Goal: Transaction & Acquisition: Book appointment/travel/reservation

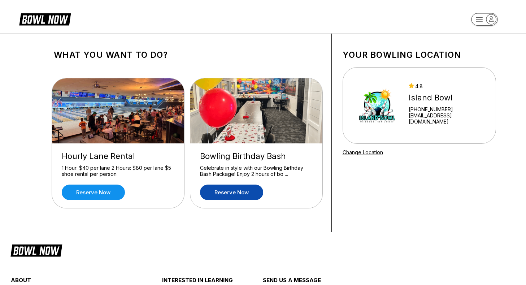
click at [232, 193] on link "Reserve now" at bounding box center [231, 192] width 63 height 16
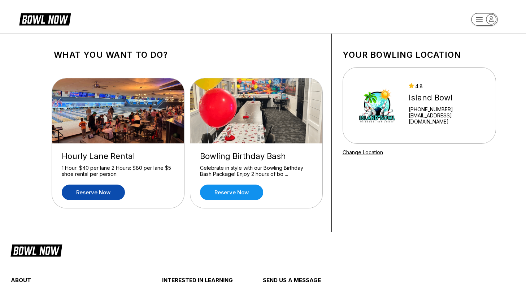
click at [106, 200] on div "Hourly Lane Rental 1 Hour: $40 per lane 2 Hours: $80 per lane $5 shoe rental pe…" at bounding box center [118, 175] width 132 height 65
click at [105, 197] on link "Reserve now" at bounding box center [93, 192] width 63 height 16
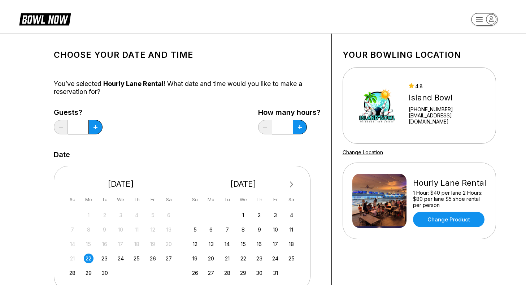
click at [82, 129] on input "*" at bounding box center [78, 127] width 21 height 14
click at [92, 127] on button at bounding box center [95, 127] width 14 height 14
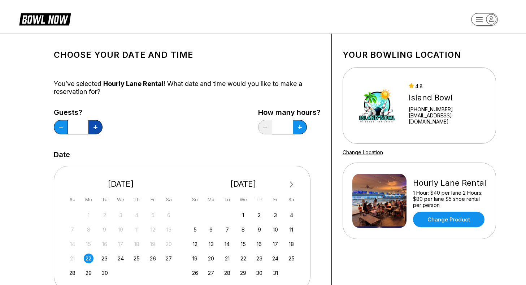
click at [92, 127] on button at bounding box center [95, 127] width 14 height 14
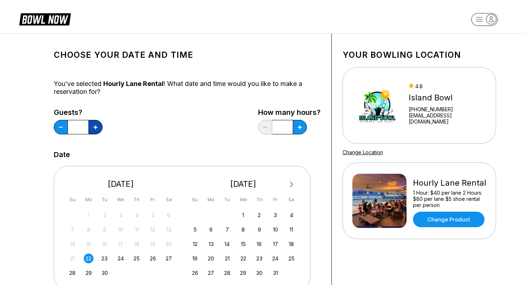
click at [92, 127] on button at bounding box center [95, 127] width 14 height 14
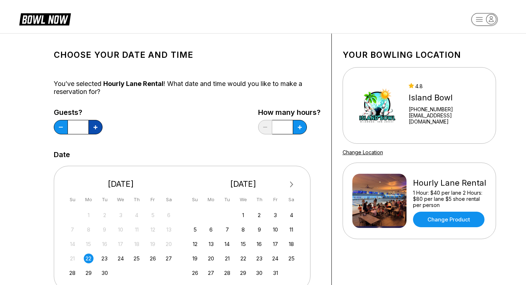
click at [92, 127] on button at bounding box center [95, 127] width 14 height 14
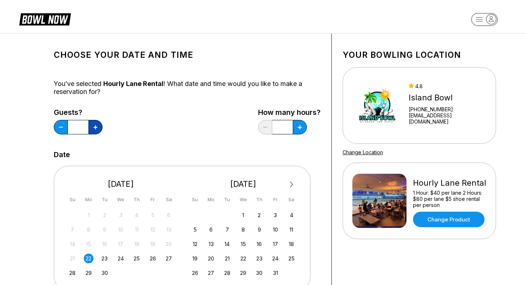
type input "**"
click at [438, 217] on link "Change Product" at bounding box center [448, 219] width 71 height 16
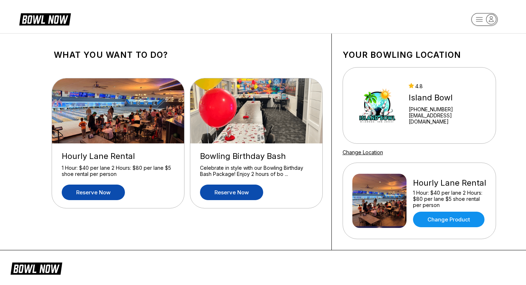
click at [238, 195] on link "Reserve now" at bounding box center [231, 192] width 63 height 16
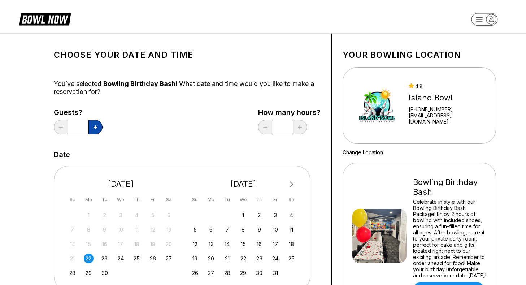
click at [94, 125] on icon at bounding box center [95, 127] width 4 height 4
click at [89, 130] on button at bounding box center [95, 127] width 14 height 14
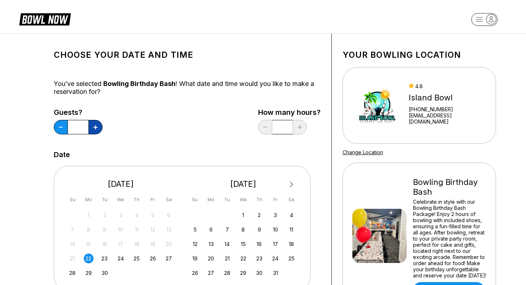
click at [89, 130] on button at bounding box center [95, 127] width 14 height 14
click at [96, 127] on icon at bounding box center [95, 127] width 4 height 4
type input "**"
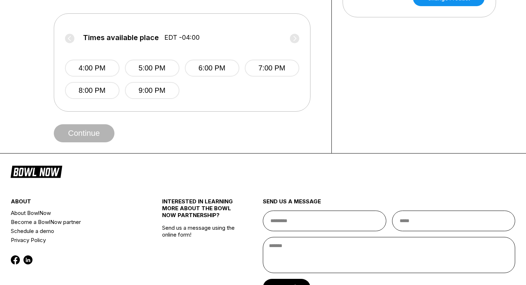
scroll to position [253, 0]
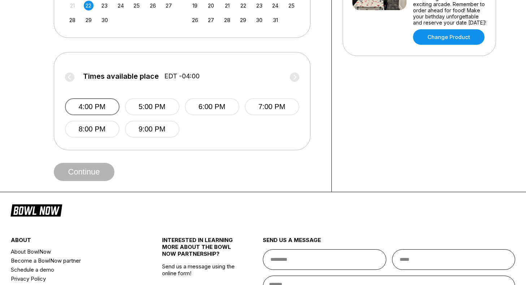
click at [97, 110] on button "4:00 PM" at bounding box center [92, 106] width 54 height 17
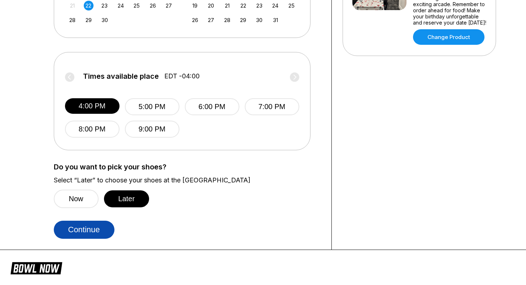
click at [98, 229] on button "Continue" at bounding box center [84, 229] width 61 height 18
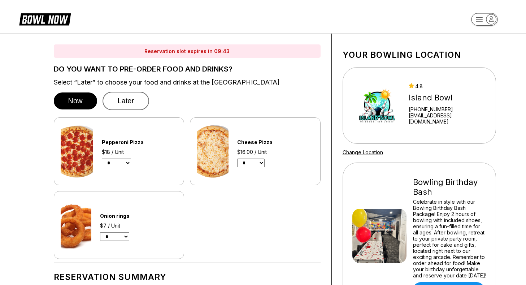
click at [132, 99] on button "Later" at bounding box center [125, 101] width 47 height 18
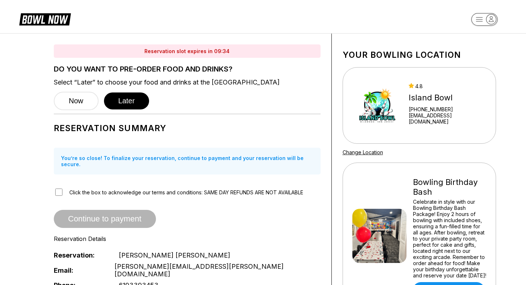
click at [54, 20] on icon at bounding box center [50, 20] width 18 height 8
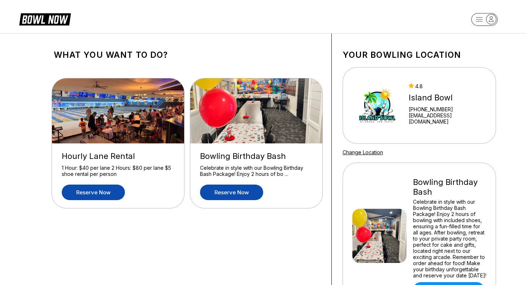
click at [102, 198] on link "Reserve now" at bounding box center [93, 192] width 63 height 16
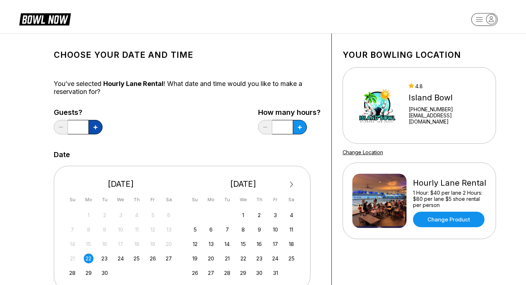
click at [95, 128] on icon at bounding box center [95, 127] width 4 height 4
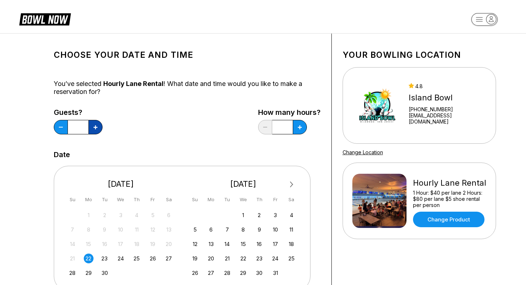
click at [95, 128] on icon at bounding box center [95, 127] width 4 height 4
type input "**"
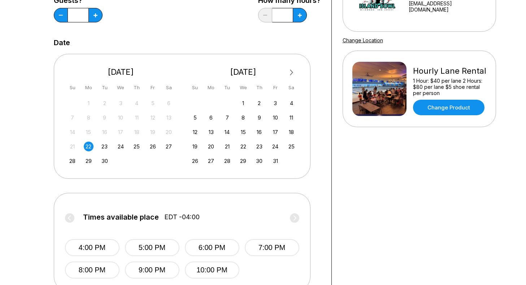
scroll to position [122, 0]
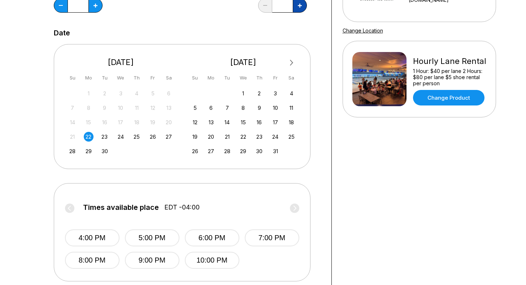
click at [297, 10] on button at bounding box center [300, 5] width 14 height 14
type input "*"
click at [264, 241] on button "7:00 PM" at bounding box center [272, 237] width 54 height 17
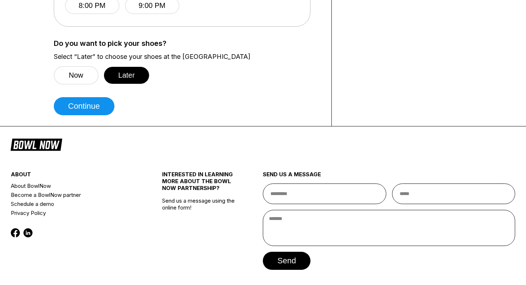
scroll to position [399, 0]
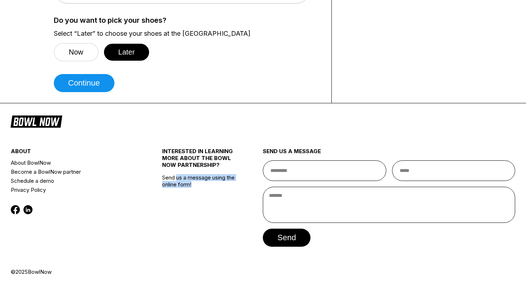
click at [172, 169] on div "INTERESTED IN LEARNING MORE ABOUT THE BOWL NOW PARTNERSHIP? Send us a message u…" at bounding box center [200, 200] width 76 height 136
click at [100, 86] on button "Continue" at bounding box center [84, 83] width 61 height 18
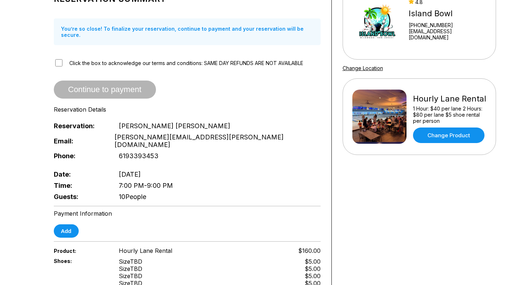
scroll to position [76, 0]
